Goal: Task Accomplishment & Management: Complete application form

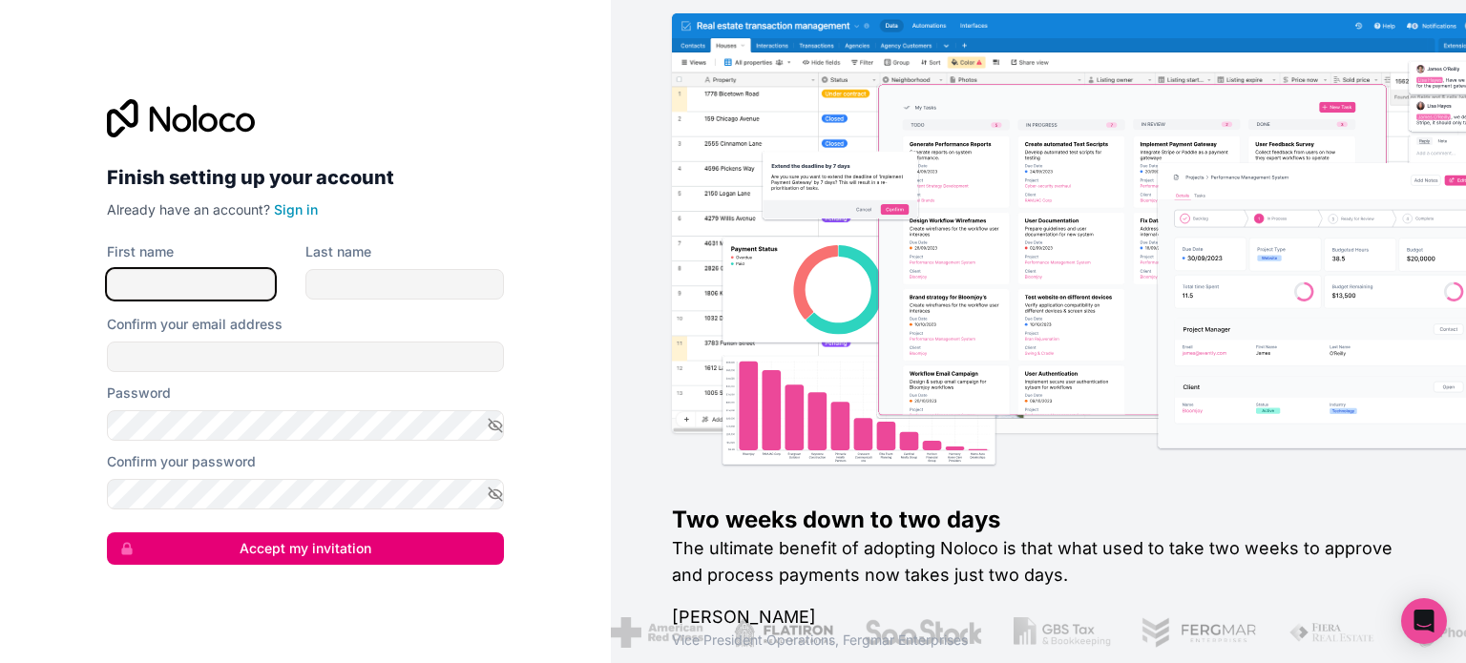
click at [244, 290] on input "First name" at bounding box center [191, 284] width 168 height 31
type input "[PERSON_NAME]"
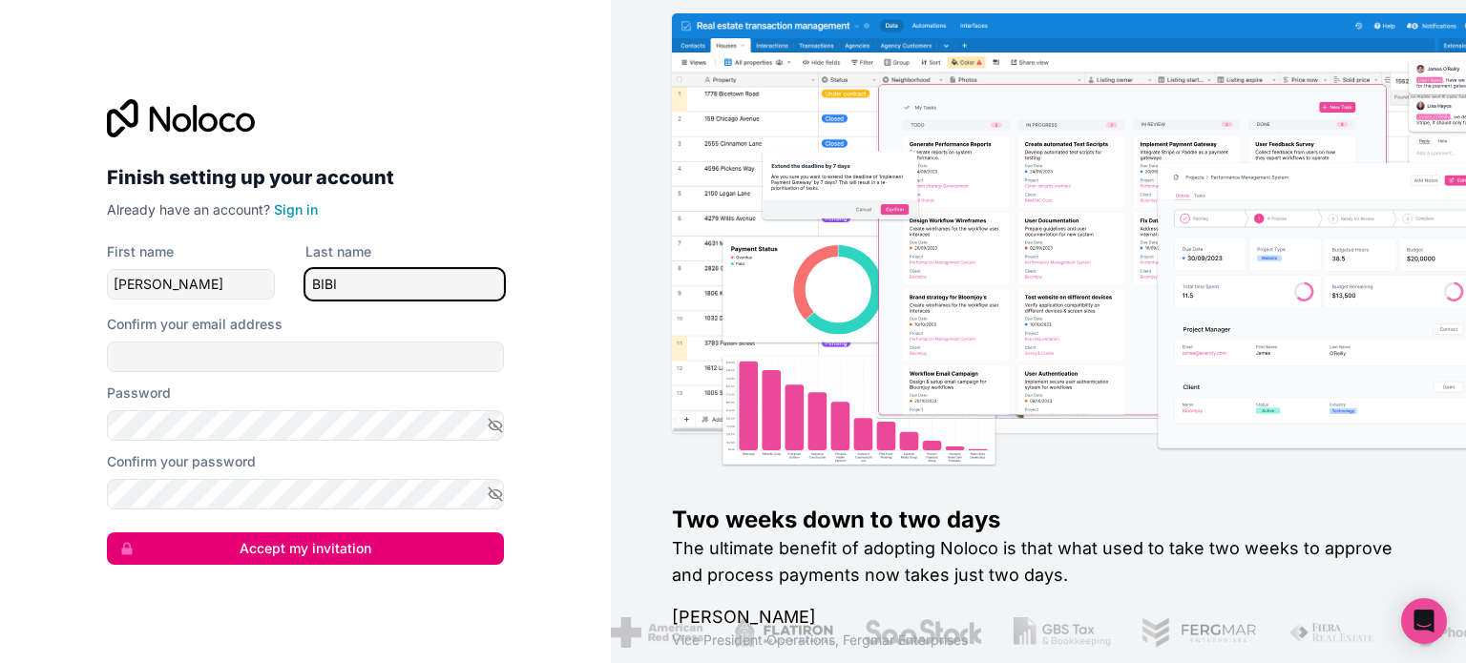
type input "BIBI"
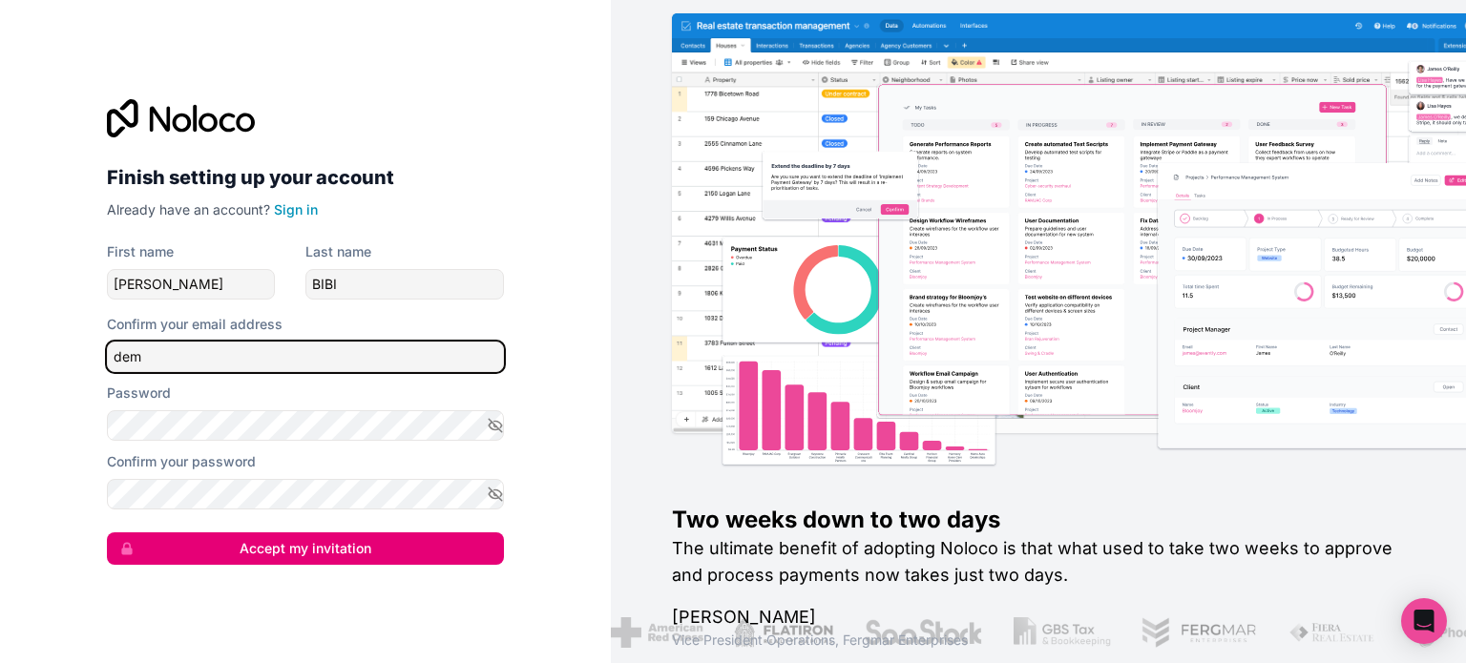
type input "[EMAIL_ADDRESS][DOMAIN_NAME]"
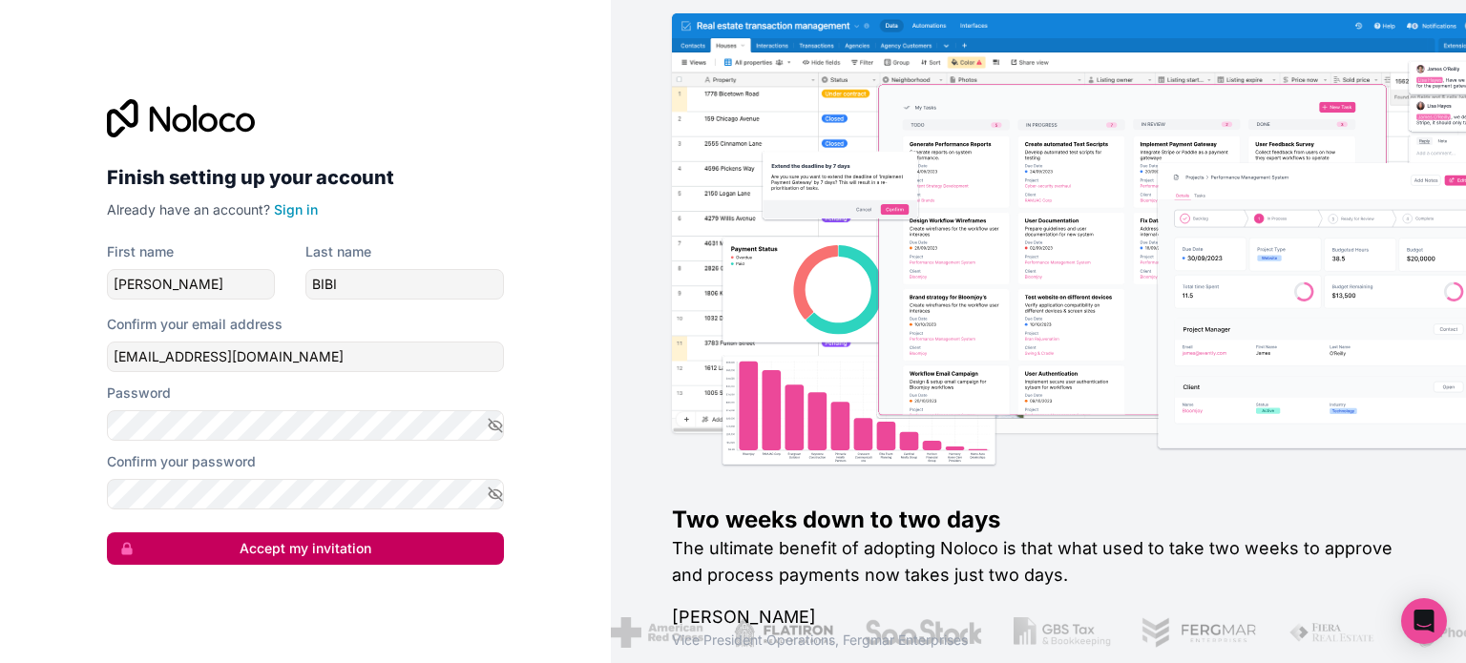
click at [174, 564] on button "Accept my invitation" at bounding box center [305, 549] width 397 height 32
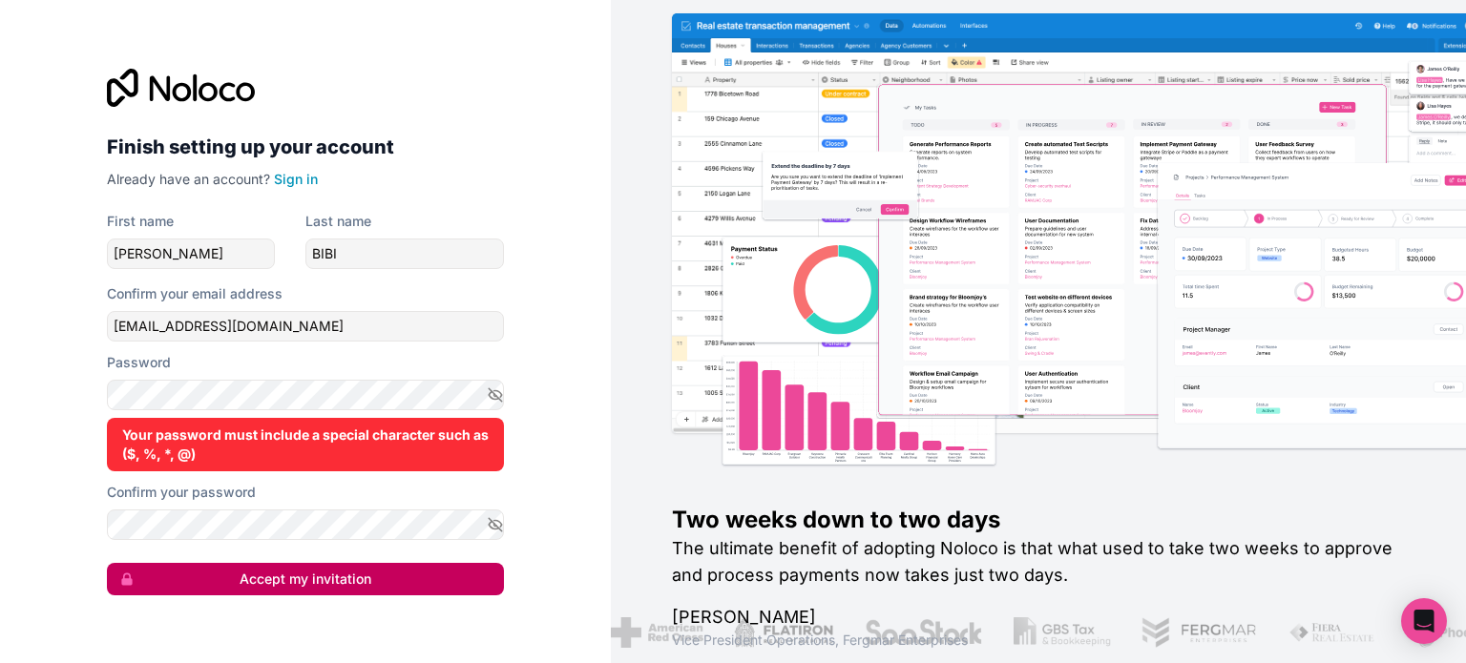
click at [391, 572] on button "Accept my invitation" at bounding box center [305, 579] width 397 height 32
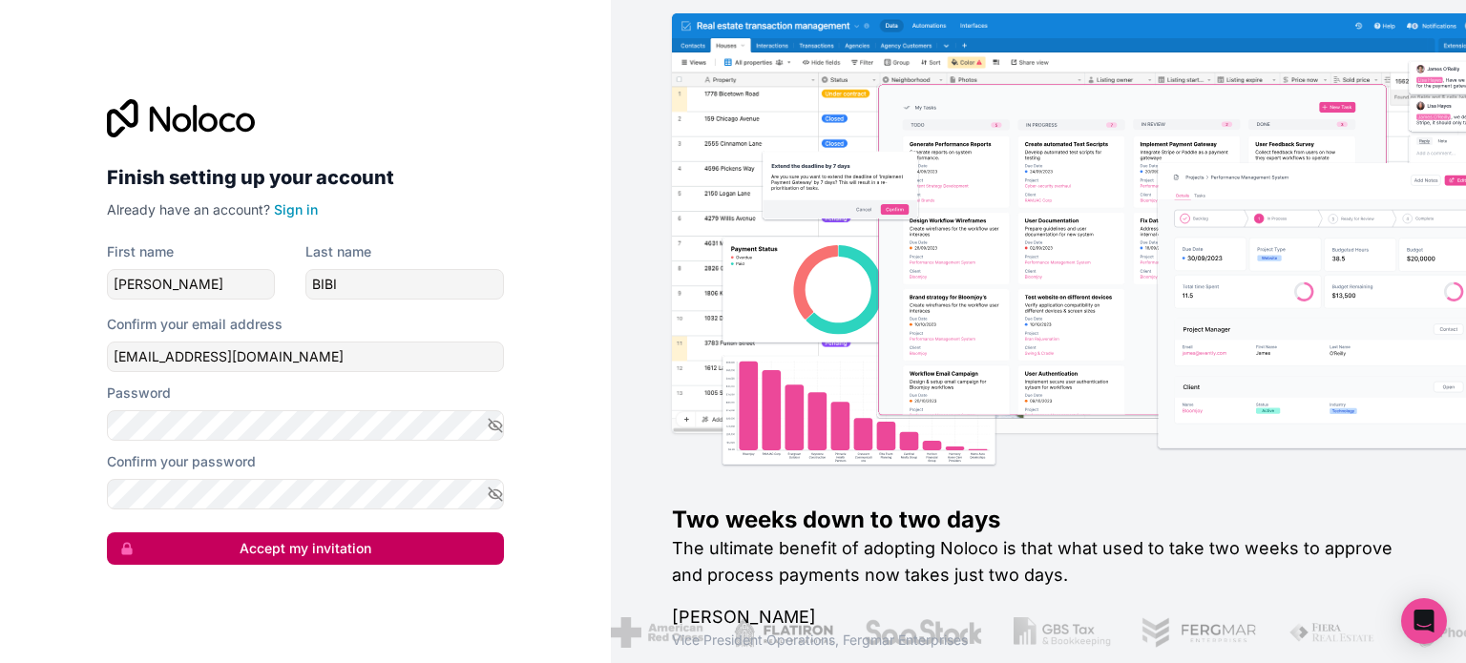
click at [164, 549] on button "Accept my invitation" at bounding box center [305, 549] width 397 height 32
